Goal: Task Accomplishment & Management: Use online tool/utility

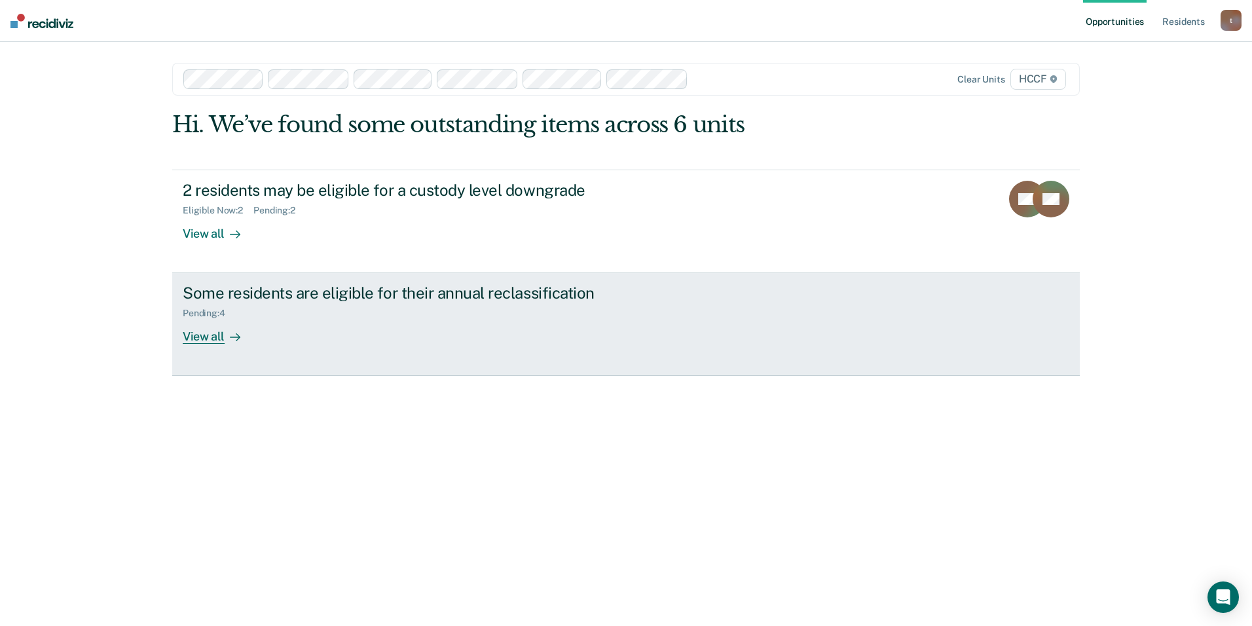
click at [399, 351] on link "Some residents are eligible for their annual reclassification Pending : 4 View …" at bounding box center [625, 324] width 907 height 103
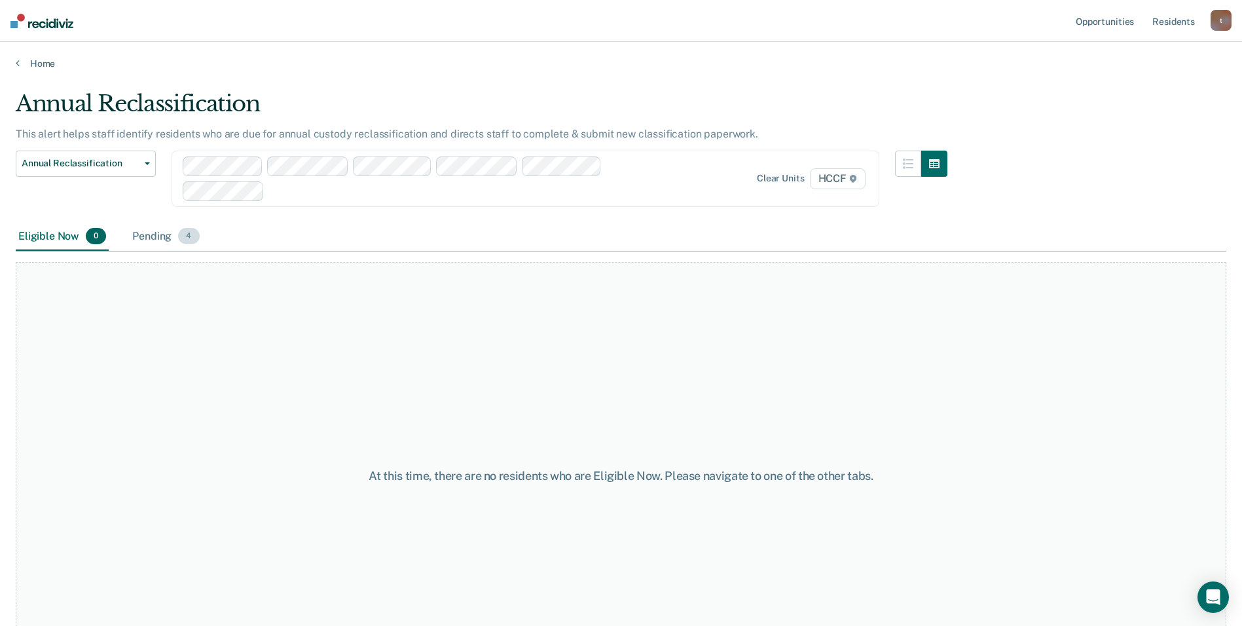
click at [152, 238] on div "Pending 4" at bounding box center [166, 237] width 72 height 29
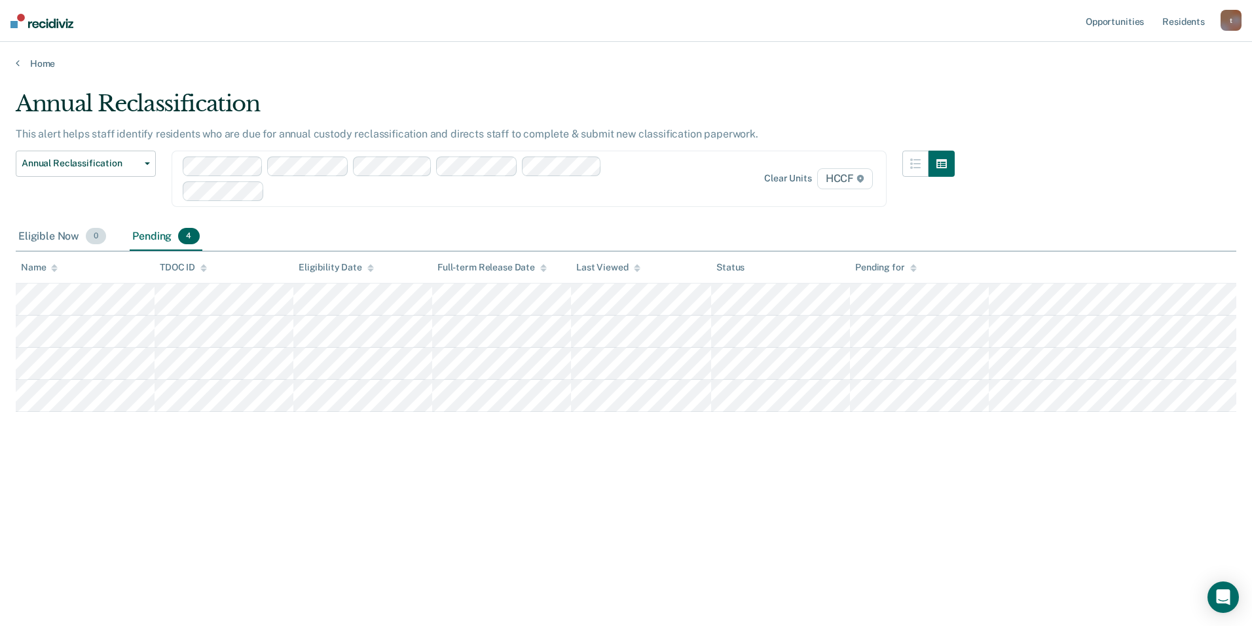
click at [52, 242] on div "Eligible Now 0" at bounding box center [62, 237] width 93 height 29
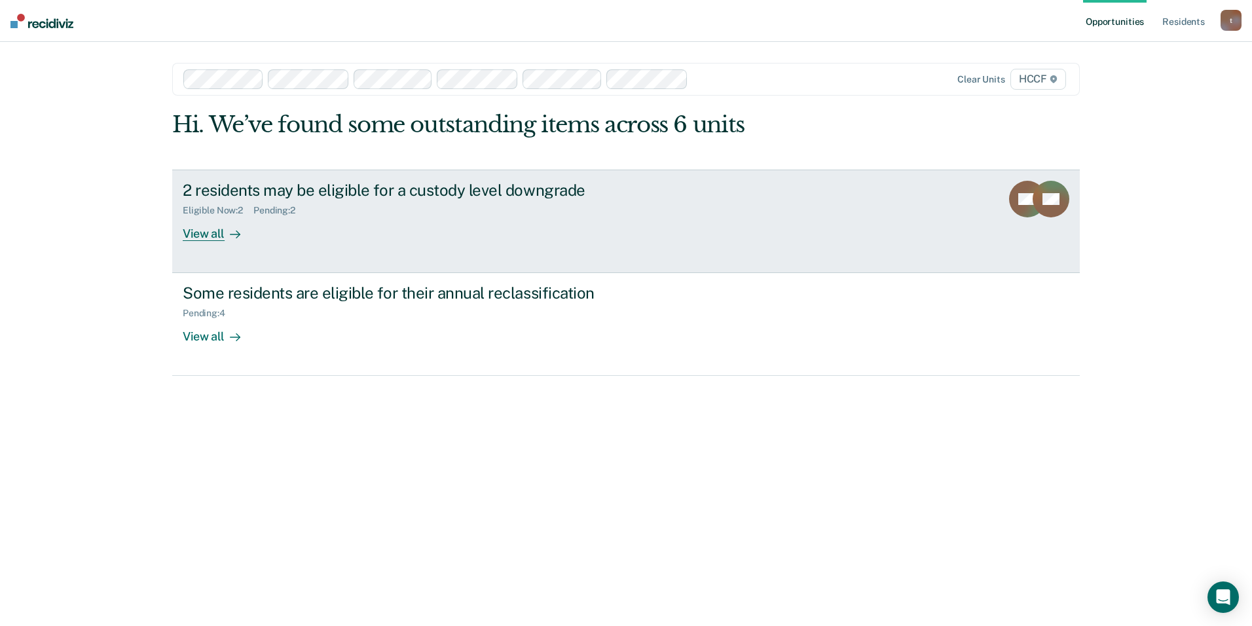
click at [335, 198] on div "2 residents may be eligible for a custody level downgrade" at bounding box center [413, 190] width 460 height 19
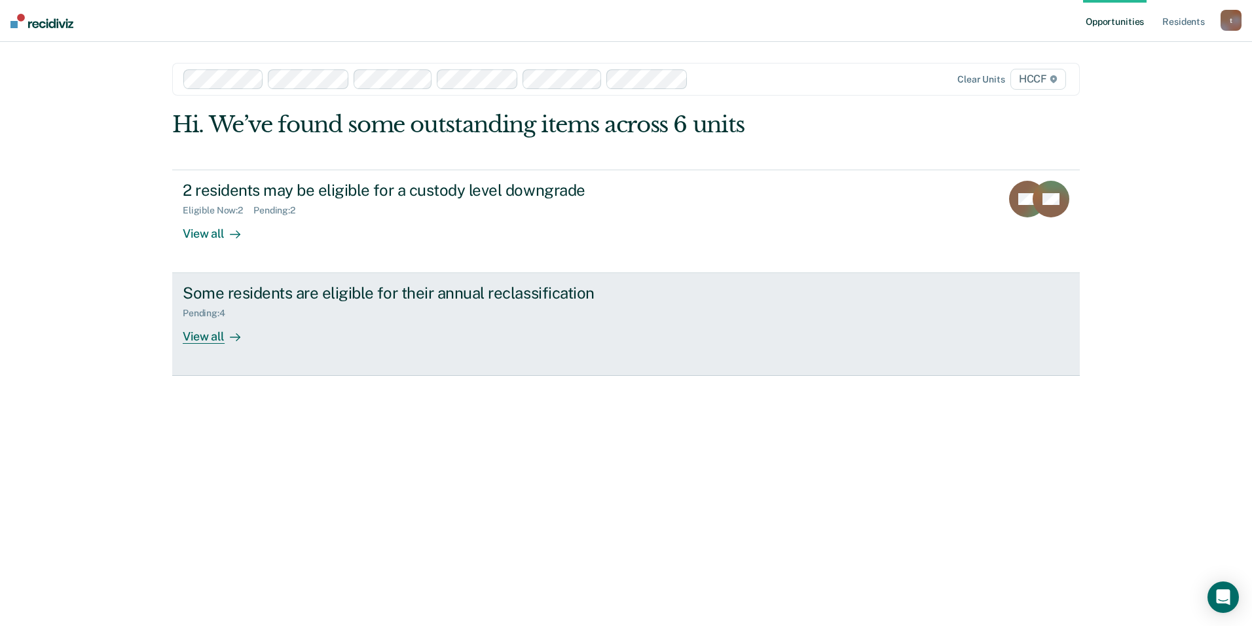
click at [278, 326] on div "Some residents are eligible for their annual reclassification Pending : 4 View …" at bounding box center [428, 313] width 491 height 60
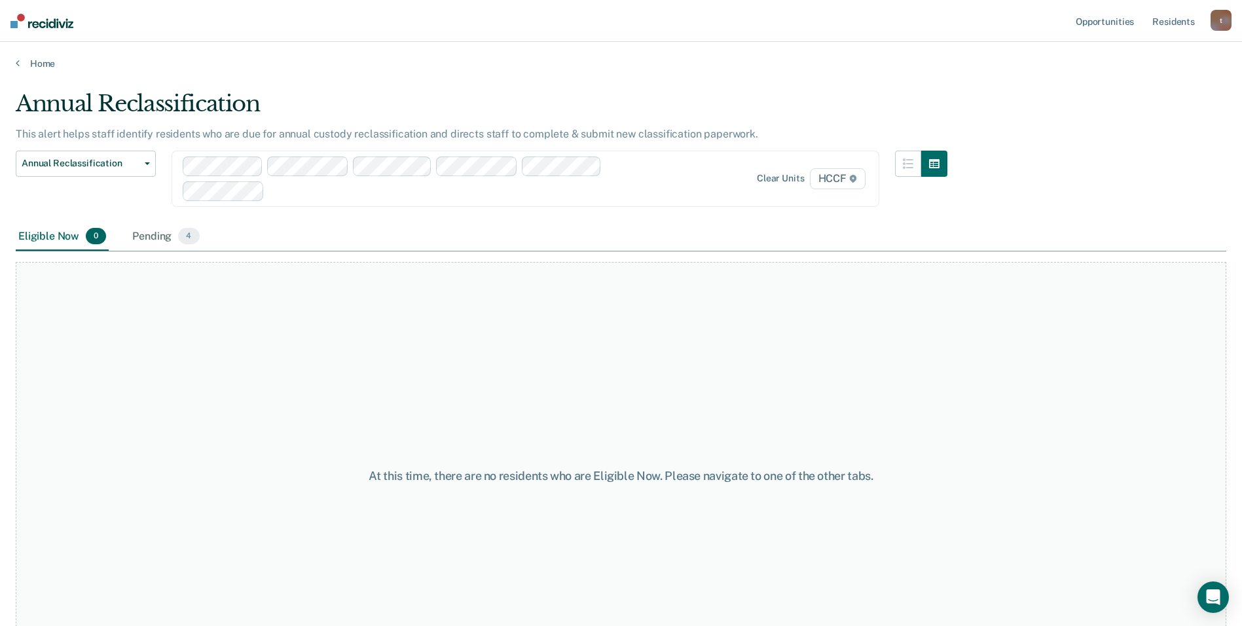
click at [44, 240] on div "Eligible Now 0" at bounding box center [62, 237] width 93 height 29
click at [148, 238] on div "Pending 4" at bounding box center [166, 237] width 72 height 29
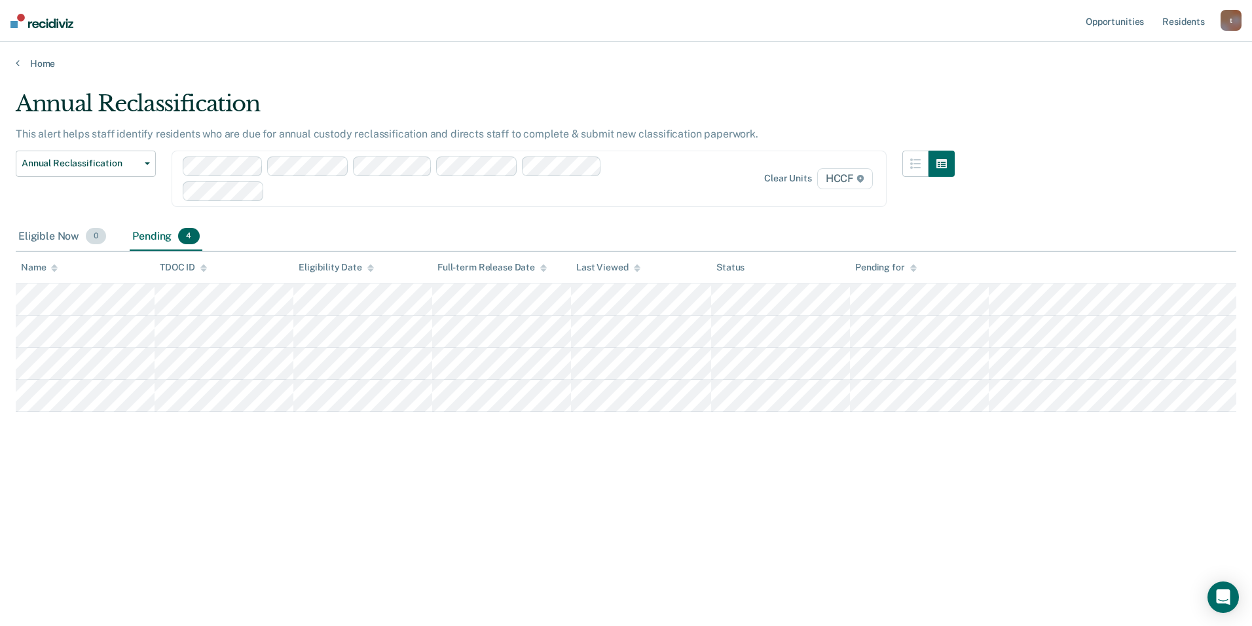
click at [58, 232] on div "Eligible Now 0" at bounding box center [62, 237] width 93 height 29
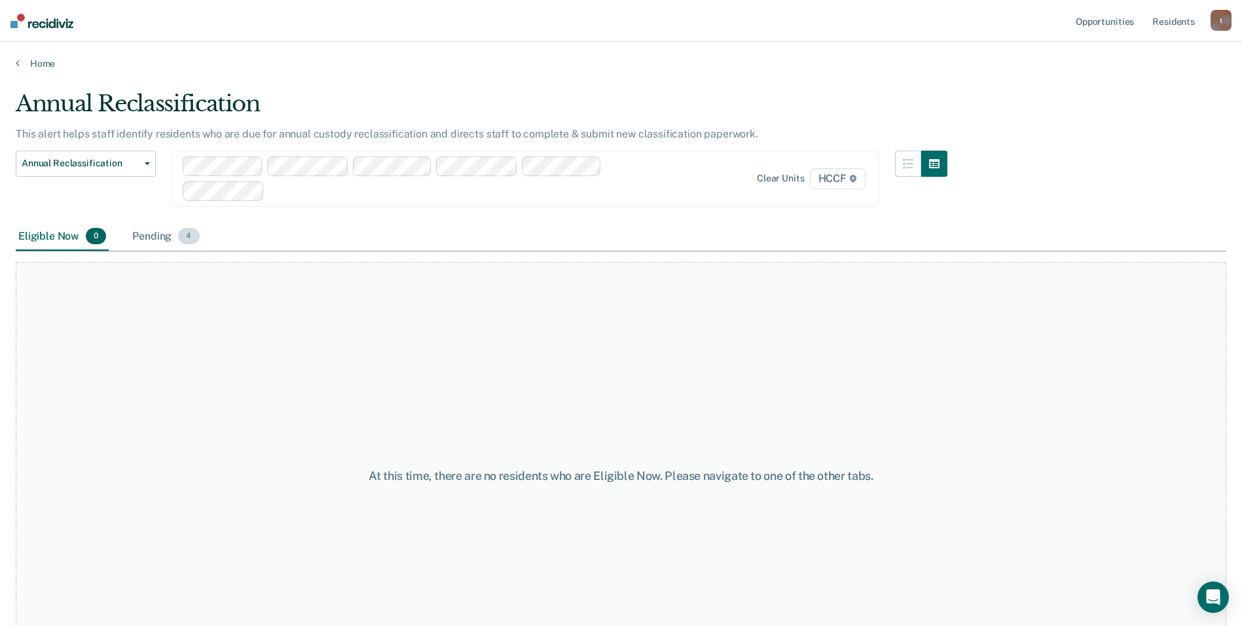
click at [147, 234] on div "Pending 4" at bounding box center [166, 237] width 72 height 29
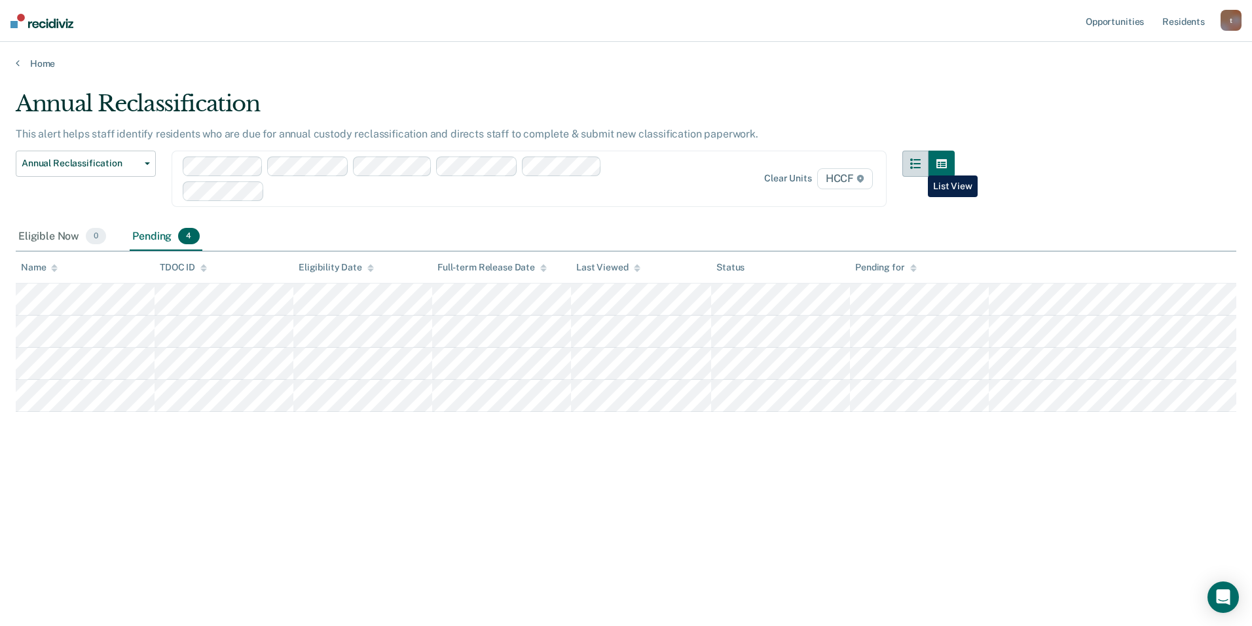
click at [918, 166] on icon "button" at bounding box center [915, 163] width 10 height 10
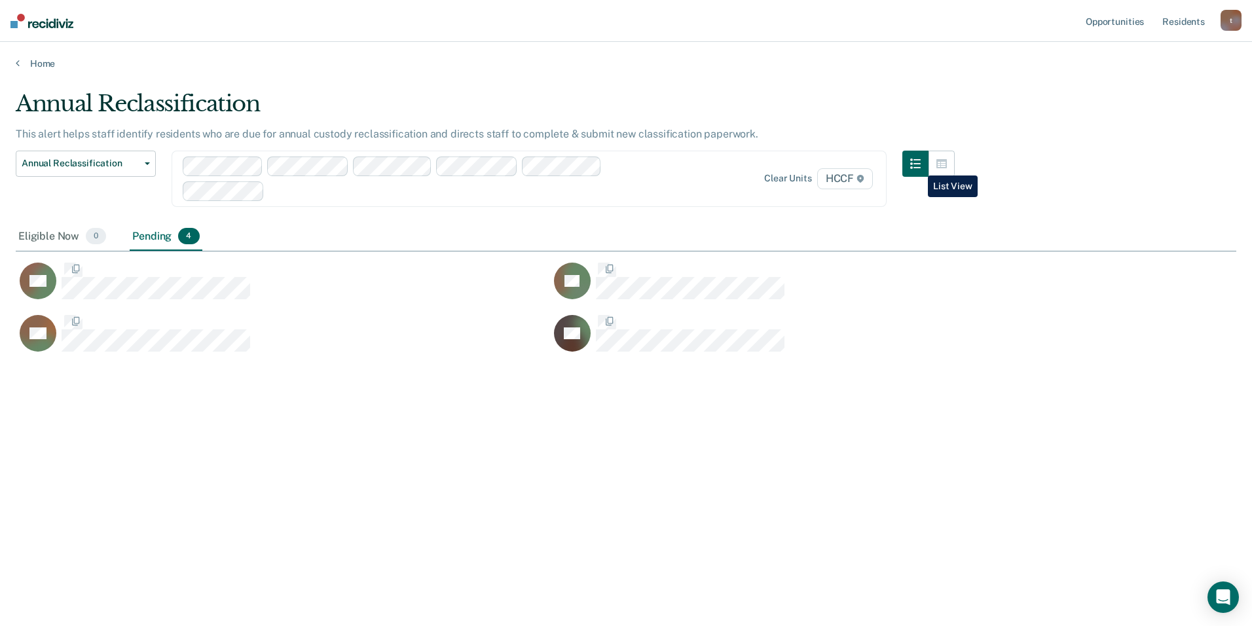
scroll to position [427, 1210]
click at [918, 166] on icon "button" at bounding box center [915, 163] width 10 height 10
click at [941, 161] on icon "button" at bounding box center [941, 163] width 10 height 9
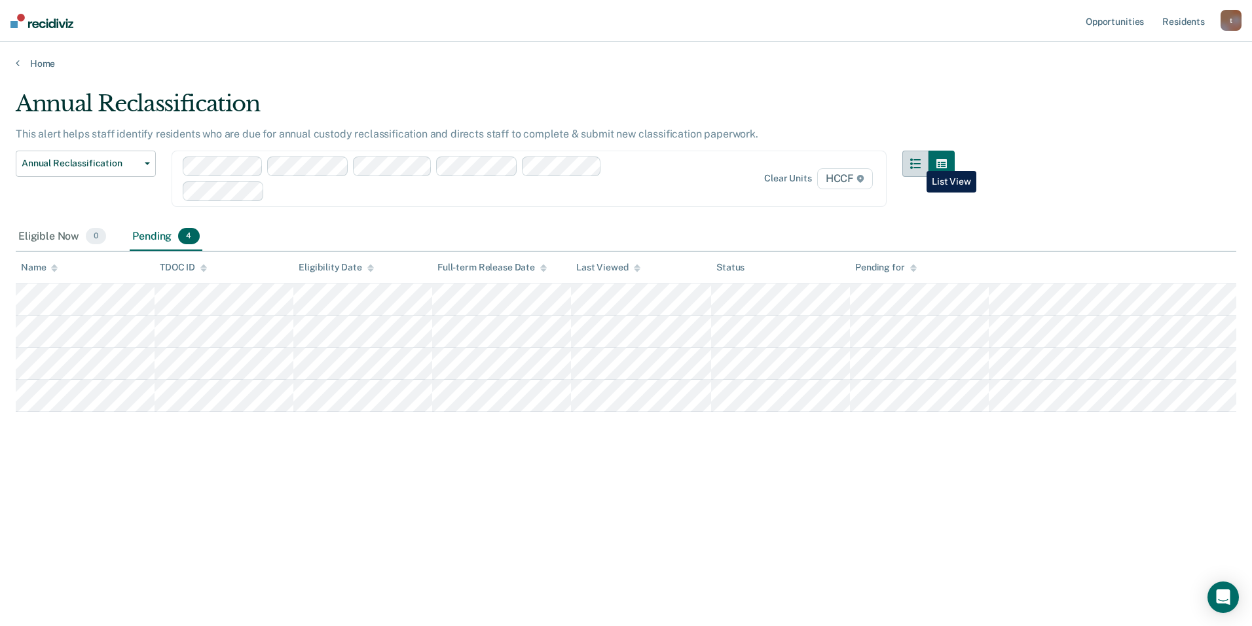
click at [916, 161] on icon "button" at bounding box center [915, 163] width 10 height 10
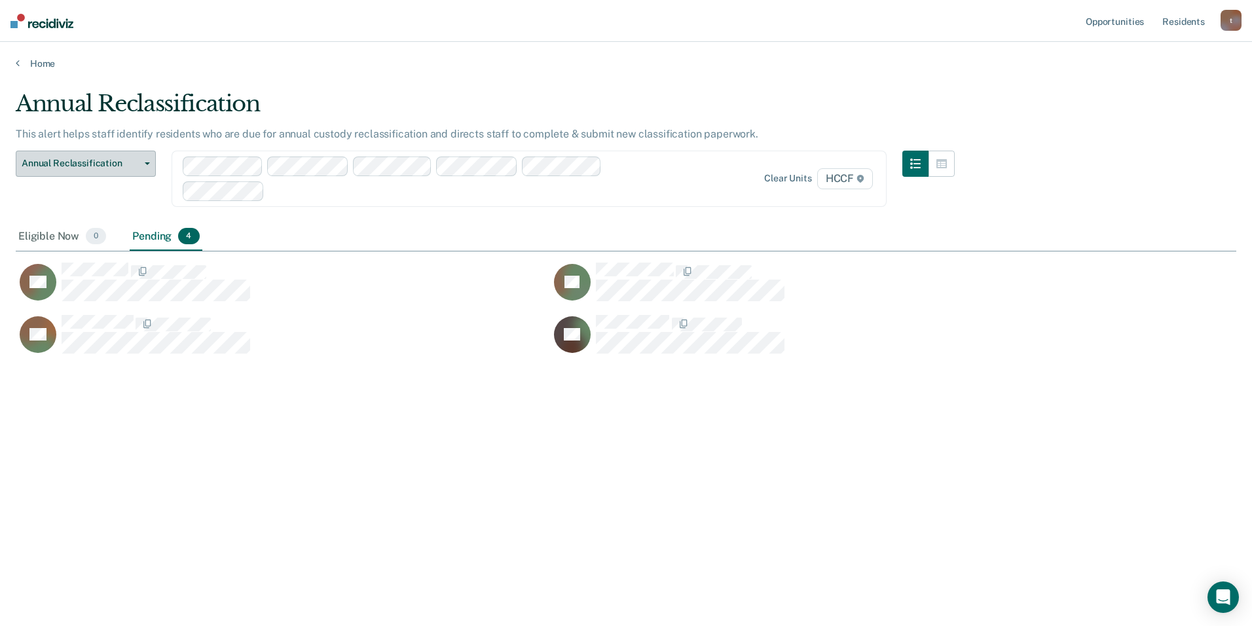
click at [140, 166] on button "Annual Reclassification" at bounding box center [86, 164] width 140 height 26
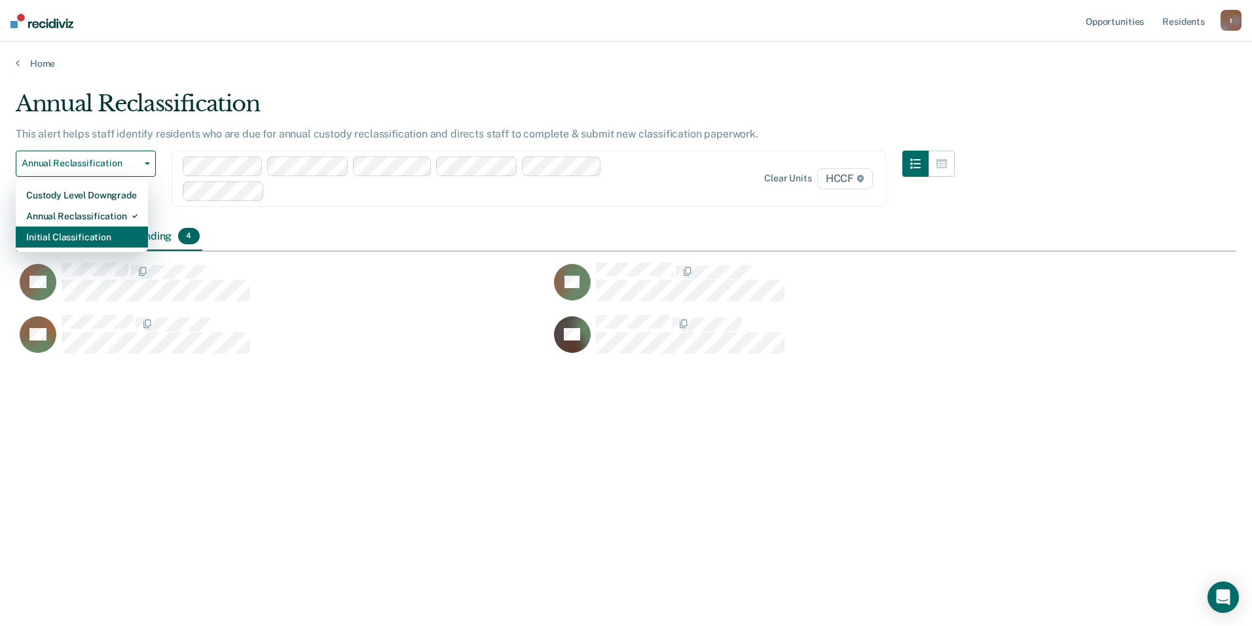
click at [86, 242] on div "Initial Classification" at bounding box center [81, 236] width 111 height 21
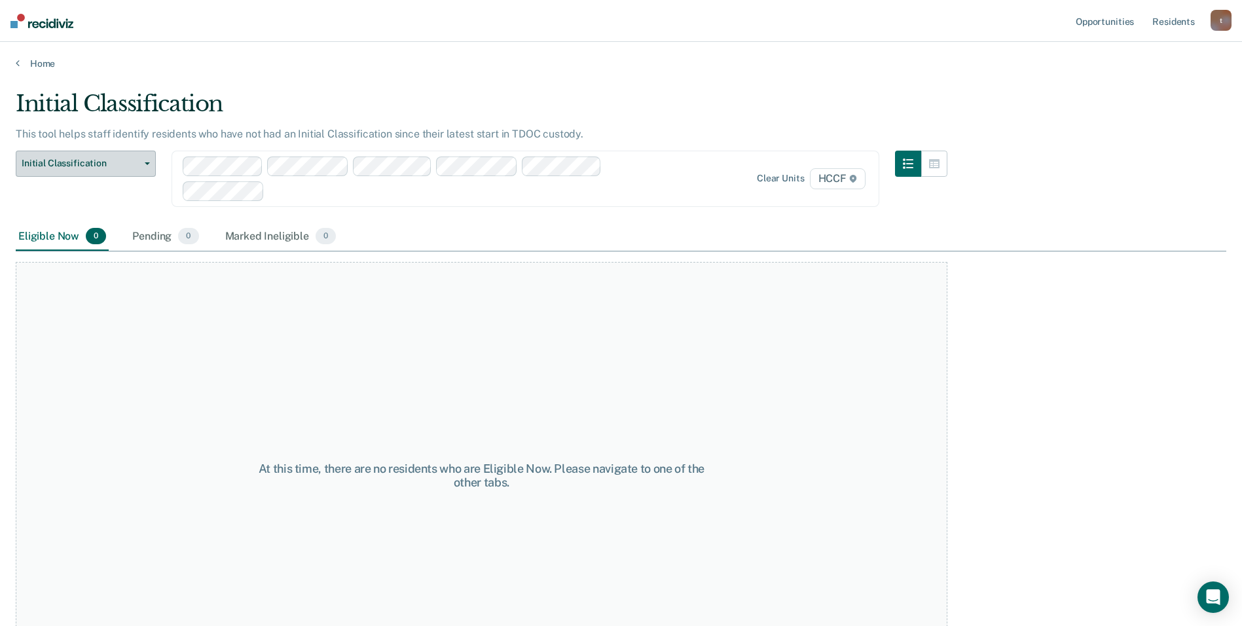
click at [150, 166] on button "Initial Classification" at bounding box center [86, 164] width 140 height 26
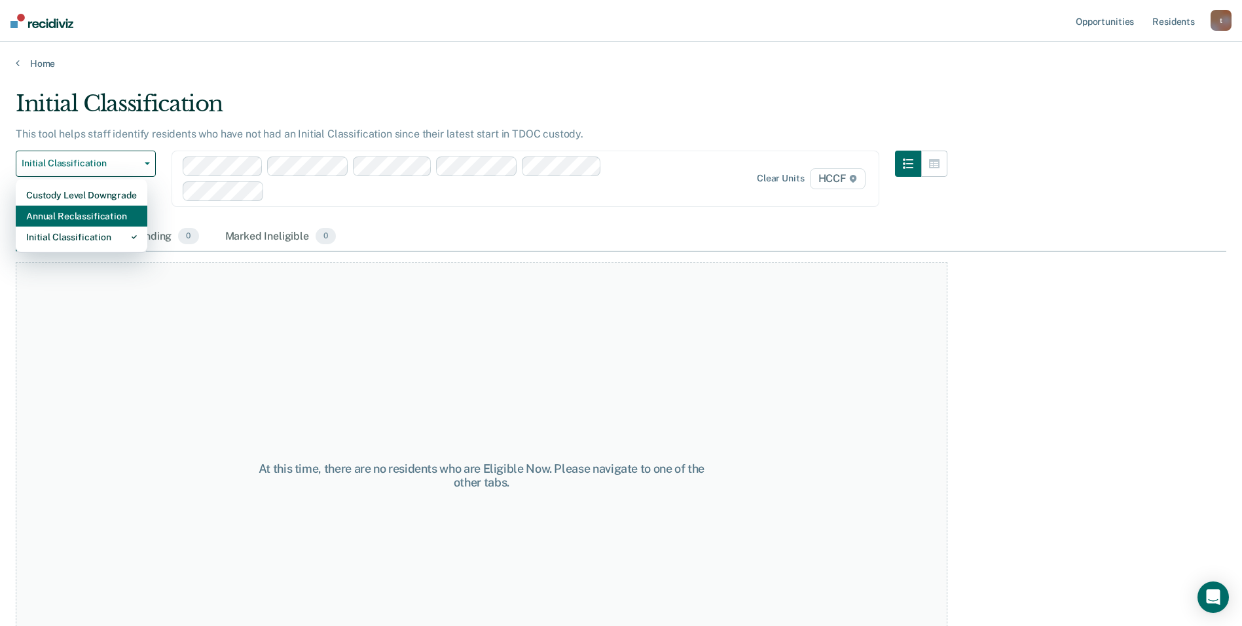
click at [112, 212] on div "Annual Reclassification" at bounding box center [81, 216] width 111 height 21
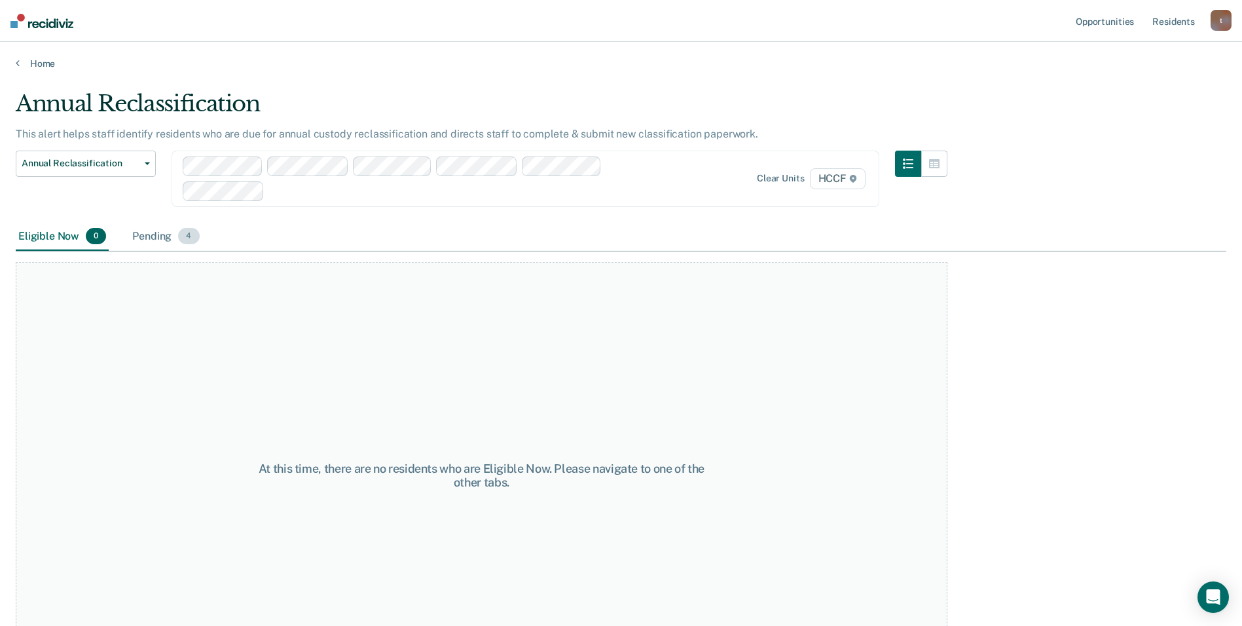
click at [149, 238] on div "Pending 4" at bounding box center [166, 237] width 72 height 29
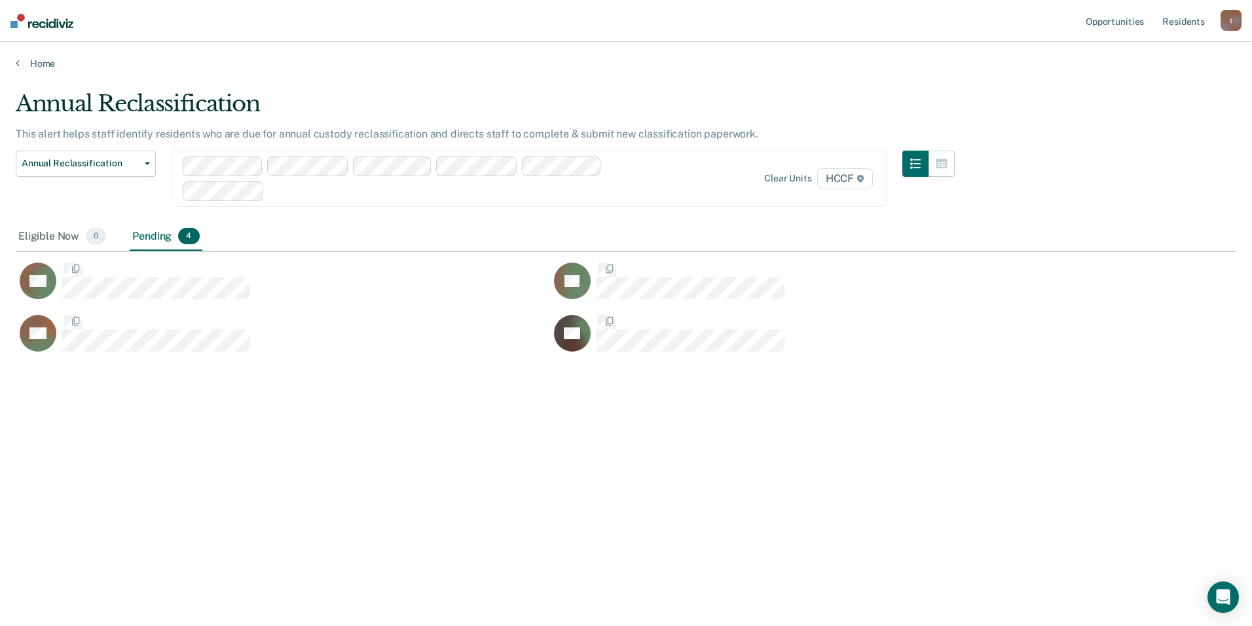
scroll to position [427, 1210]
